Goal: Task Accomplishment & Management: Use online tool/utility

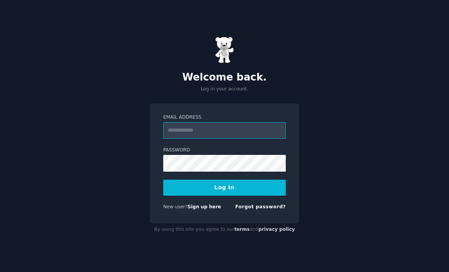
type input "**********"
click at [225, 195] on button "Log In" at bounding box center [224, 187] width 123 height 16
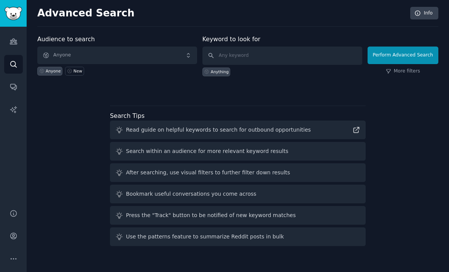
scroll to position [3, 0]
click at [102, 54] on span "Anyone" at bounding box center [117, 55] width 160 height 18
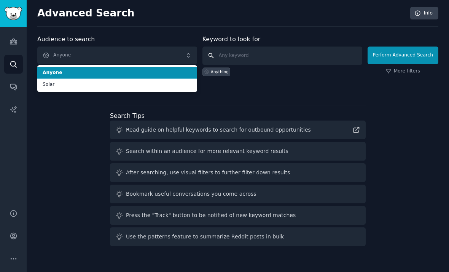
click at [258, 46] on input "text" at bounding box center [283, 55] width 160 height 18
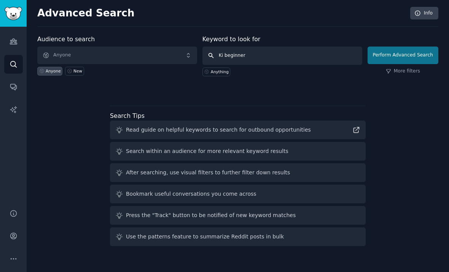
type input "Ki beginner"
click at [426, 47] on button "Perform Advanced Search" at bounding box center [403, 55] width 71 height 18
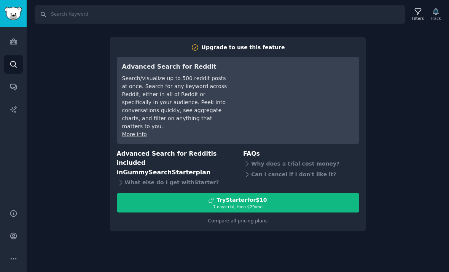
click at [213, 216] on div "Search Filters Track Upgrade to use this feature Advanced Search for Reddit Sea…" at bounding box center [238, 136] width 423 height 272
click at [67, 8] on input "Search" at bounding box center [220, 14] width 371 height 18
type input "Ki beginner"
click at [18, 62] on link "Search" at bounding box center [13, 64] width 19 height 19
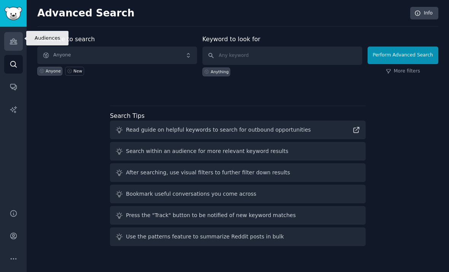
click at [15, 39] on icon "Sidebar" at bounding box center [13, 41] width 7 height 5
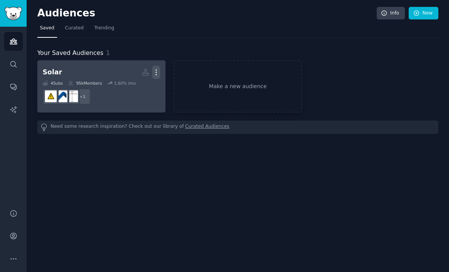
click at [157, 68] on icon "button" at bounding box center [156, 72] width 8 height 8
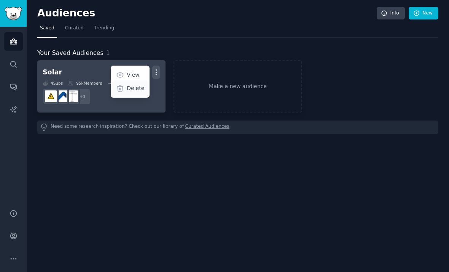
click at [141, 86] on p "Delete" at bounding box center [136, 88] width 18 height 8
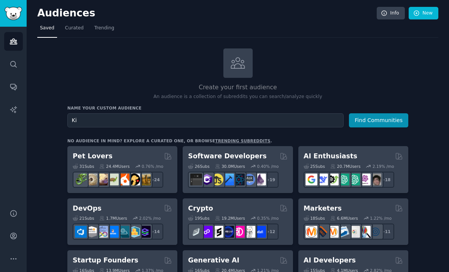
type input "Ki"
click at [380, 116] on button "Find Communities" at bounding box center [378, 120] width 59 height 14
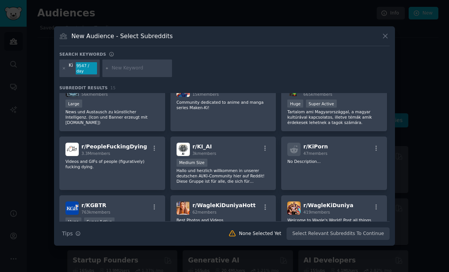
scroll to position [75, 0]
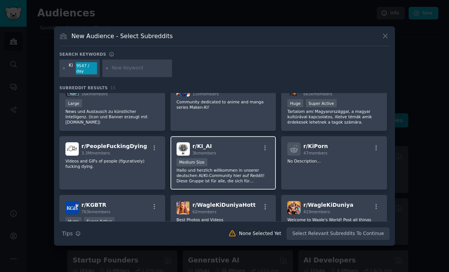
click at [244, 158] on div "Medium Size" at bounding box center [224, 163] width 94 height 10
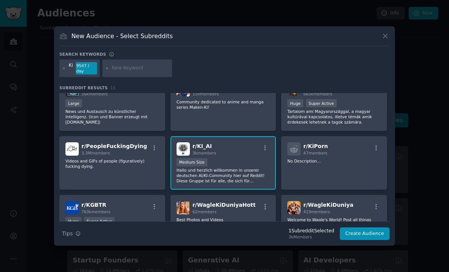
click at [229, 158] on div "Medium Size" at bounding box center [224, 163] width 94 height 10
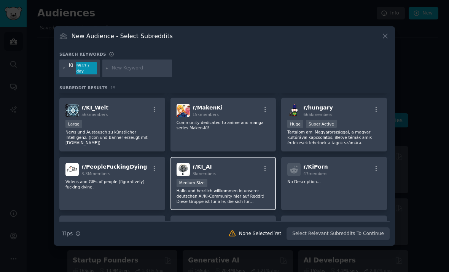
scroll to position [53, 0]
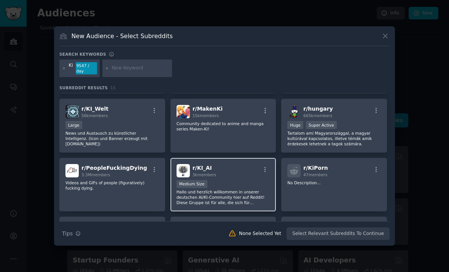
click at [203, 172] on span "3k members" at bounding box center [205, 174] width 24 height 5
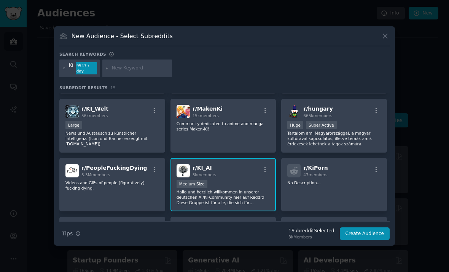
click at [368, 227] on button "Create Audience" at bounding box center [365, 233] width 50 height 13
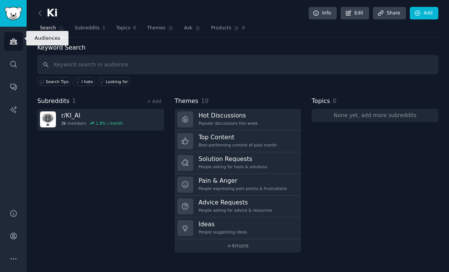
click at [14, 38] on icon "Sidebar" at bounding box center [14, 41] width 8 height 8
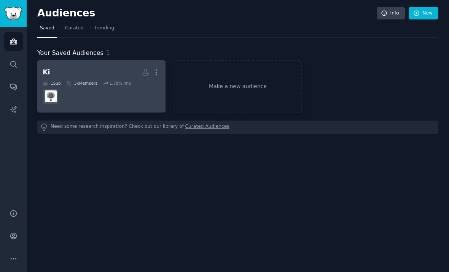
click at [109, 101] on dd "r/KI_AI" at bounding box center [102, 96] width 118 height 21
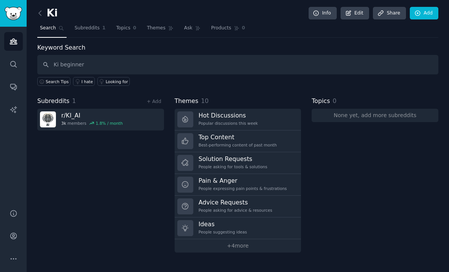
type input "Ki beginner"
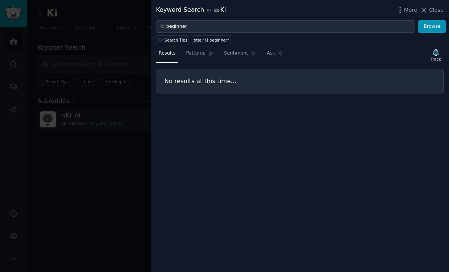
click at [115, 197] on div at bounding box center [224, 136] width 449 height 272
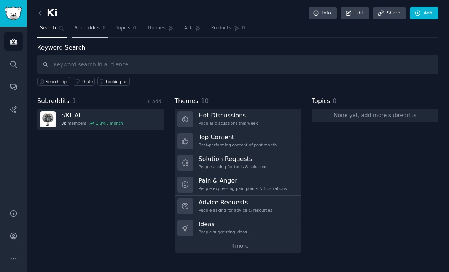
click at [81, 25] on span "Subreddits" at bounding box center [87, 28] width 25 height 7
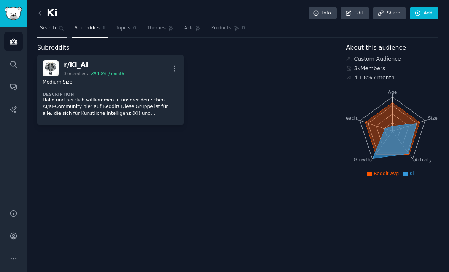
click at [55, 30] on span "Search" at bounding box center [48, 28] width 16 height 7
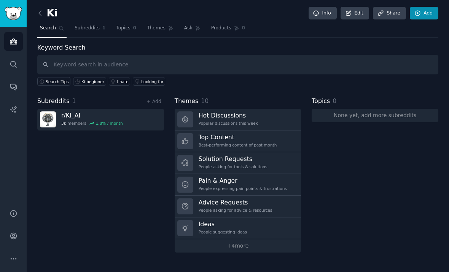
click at [426, 11] on link "Add" at bounding box center [424, 13] width 29 height 13
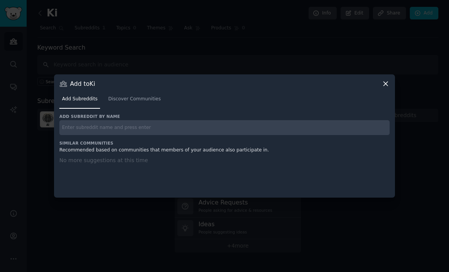
click at [244, 61] on div at bounding box center [224, 136] width 449 height 272
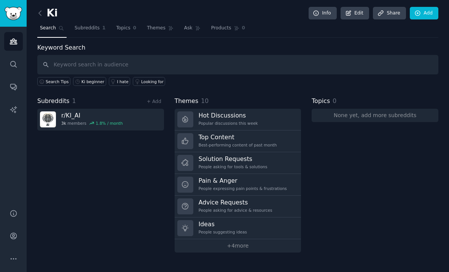
click at [155, 104] on div "+ Add" at bounding box center [154, 101] width 20 height 8
click at [155, 102] on link "+ Add" at bounding box center [154, 101] width 14 height 5
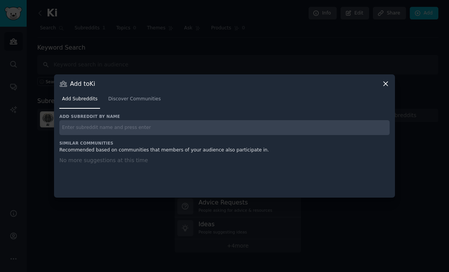
click at [145, 135] on input "text" at bounding box center [224, 127] width 331 height 15
type input "KI"
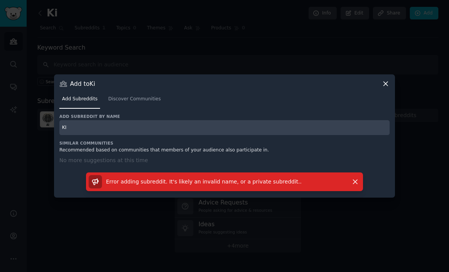
click at [384, 101] on div "Add Subreddits Discover Communities" at bounding box center [224, 101] width 331 height 26
click at [385, 88] on icon at bounding box center [386, 84] width 8 height 8
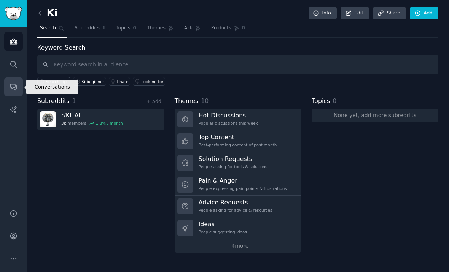
click at [14, 84] on icon "Sidebar" at bounding box center [13, 87] width 6 height 6
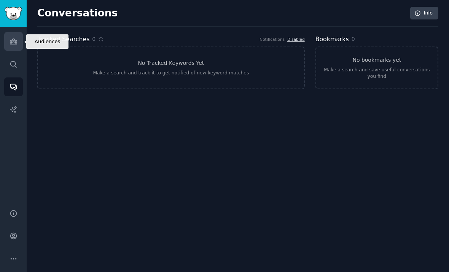
click at [15, 41] on icon "Sidebar" at bounding box center [13, 41] width 7 height 5
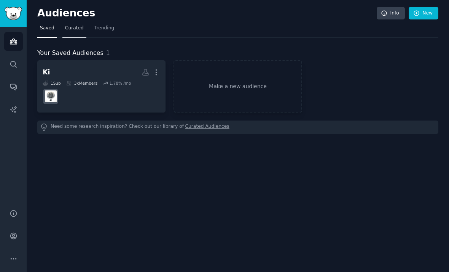
click at [72, 31] on link "Curated" at bounding box center [74, 30] width 24 height 16
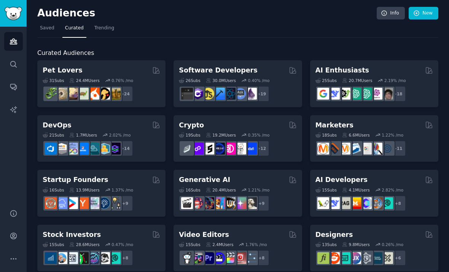
click at [361, 72] on div "AI Enthusiasts" at bounding box center [375, 70] width 118 height 10
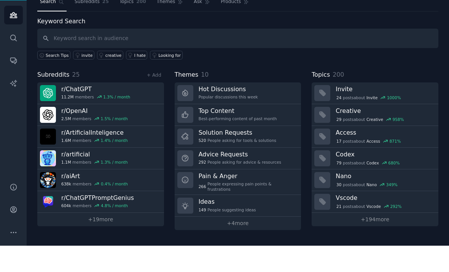
scroll to position [24, 0]
